Goal: Information Seeking & Learning: Learn about a topic

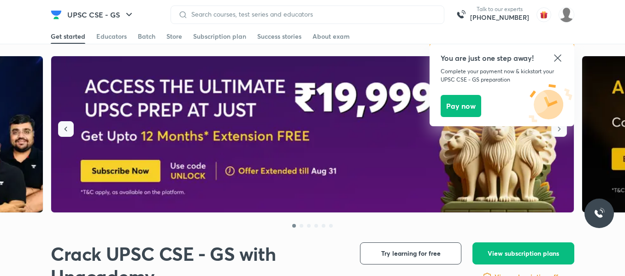
click at [60, 129] on button "button" at bounding box center [66, 129] width 16 height 16
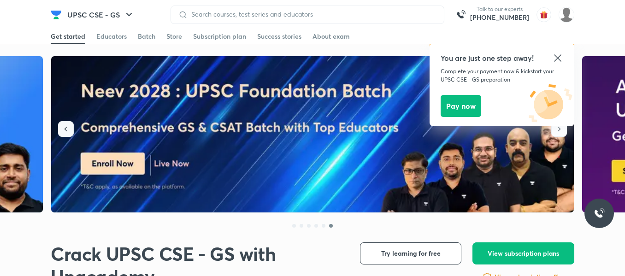
click at [60, 129] on button "button" at bounding box center [66, 129] width 16 height 16
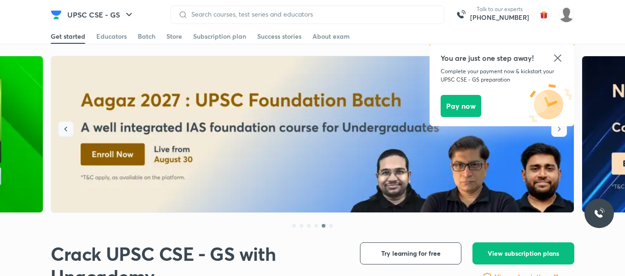
click at [60, 129] on button "button" at bounding box center [66, 129] width 16 height 16
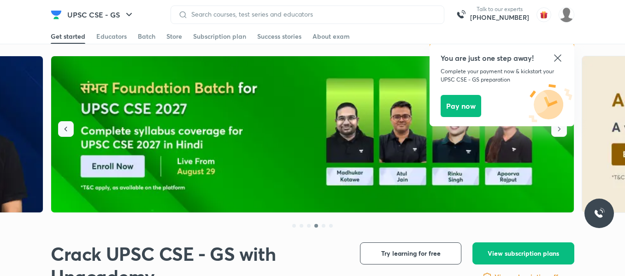
click at [64, 128] on icon "button" at bounding box center [65, 128] width 9 height 9
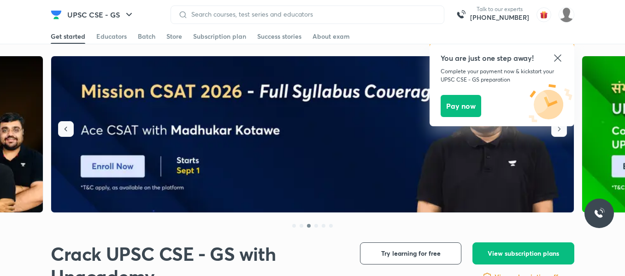
click at [62, 132] on icon "button" at bounding box center [65, 128] width 9 height 9
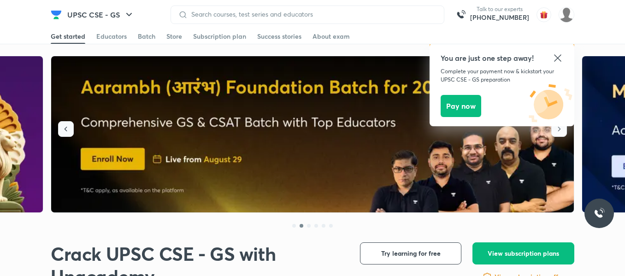
click at [62, 132] on icon "button" at bounding box center [65, 128] width 9 height 9
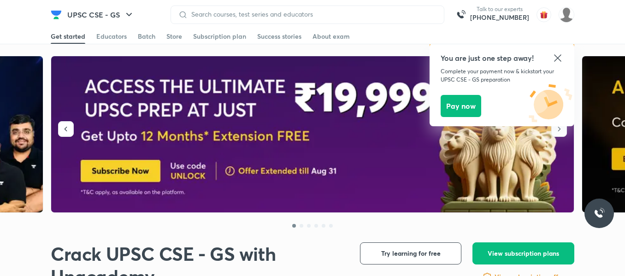
click at [559, 56] on icon at bounding box center [557, 57] width 7 height 7
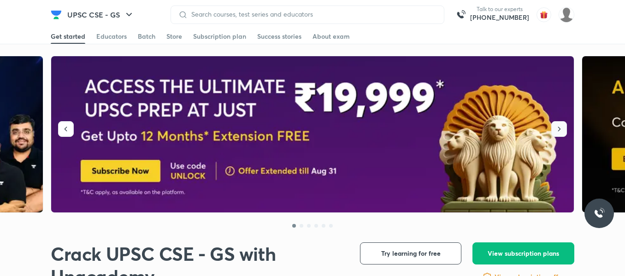
click at [555, 130] on icon "button" at bounding box center [558, 128] width 9 height 9
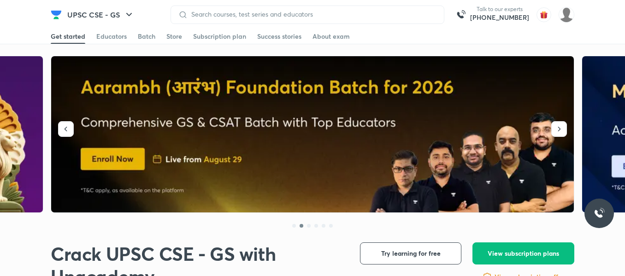
click at [180, 82] on img at bounding box center [312, 134] width 523 height 157
click at [69, 127] on icon "button" at bounding box center [65, 128] width 9 height 9
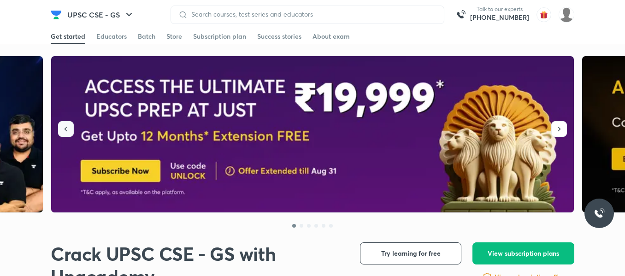
click at [69, 127] on icon "button" at bounding box center [65, 128] width 9 height 9
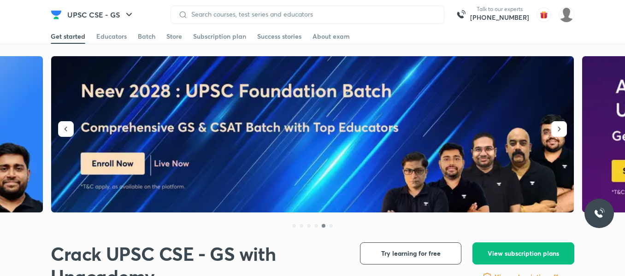
click at [135, 116] on img at bounding box center [312, 134] width 523 height 157
click at [70, 125] on icon "button" at bounding box center [65, 128] width 9 height 9
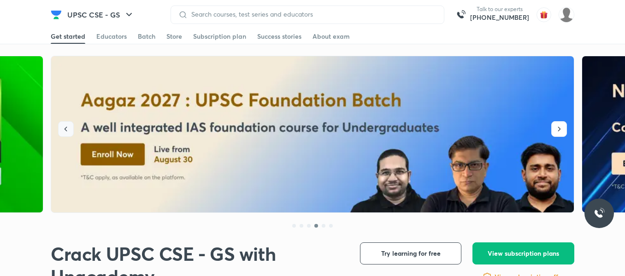
click at [70, 125] on icon "button" at bounding box center [65, 128] width 9 height 9
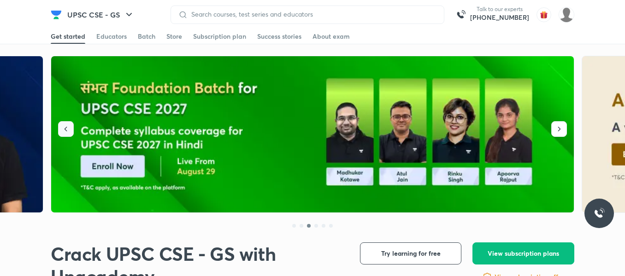
click at [70, 125] on icon "button" at bounding box center [65, 128] width 9 height 9
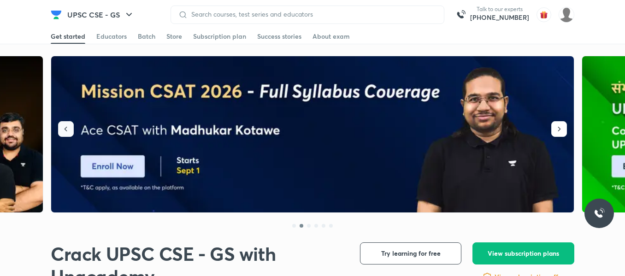
click at [61, 123] on button "button" at bounding box center [66, 129] width 16 height 16
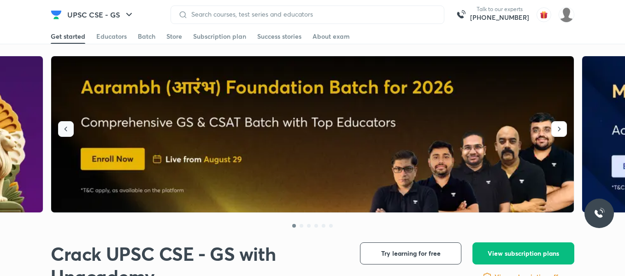
click at [68, 127] on icon "button" at bounding box center [65, 128] width 9 height 9
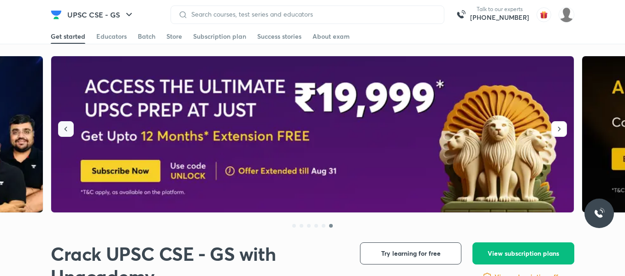
click at [68, 127] on icon "button" at bounding box center [65, 128] width 9 height 9
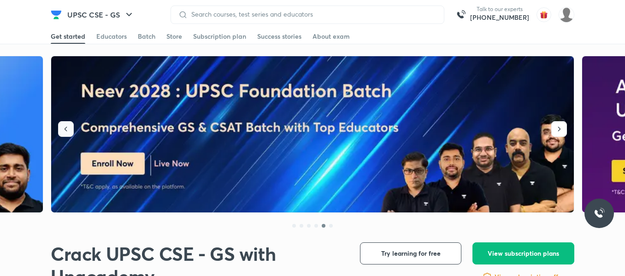
click at [71, 127] on button "button" at bounding box center [66, 129] width 16 height 16
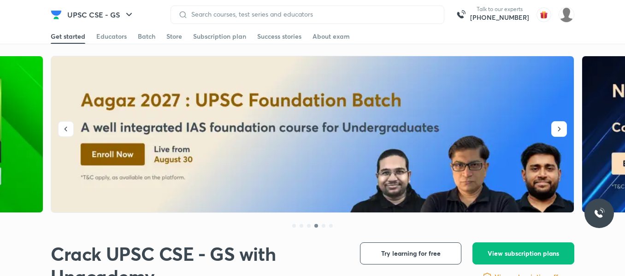
click at [258, 159] on img at bounding box center [312, 134] width 523 height 157
click at [65, 133] on icon "button" at bounding box center [65, 128] width 9 height 9
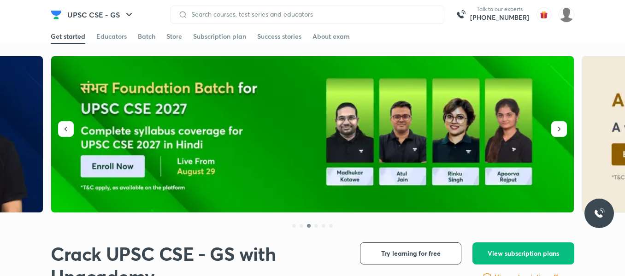
click at [209, 146] on img at bounding box center [312, 134] width 523 height 157
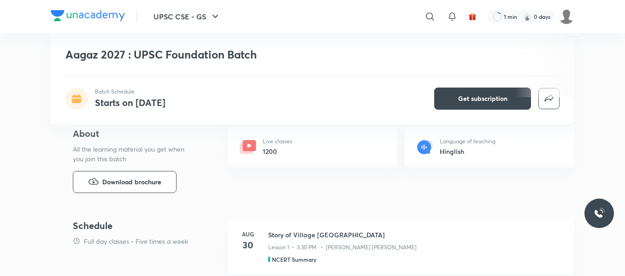
scroll to position [276, 0]
